Goal: Go to known website: Access a specific website the user already knows

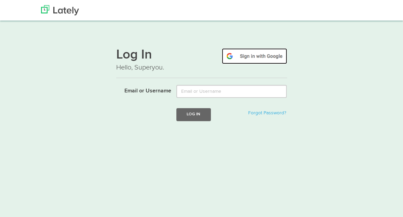
click at [241, 53] on img at bounding box center [254, 56] width 65 height 16
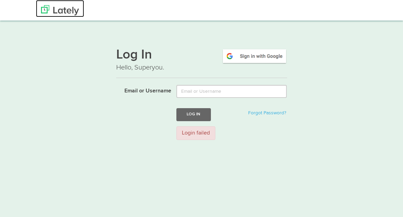
click at [69, 10] on img at bounding box center [60, 10] width 38 height 10
